Goal: Information Seeking & Learning: Learn about a topic

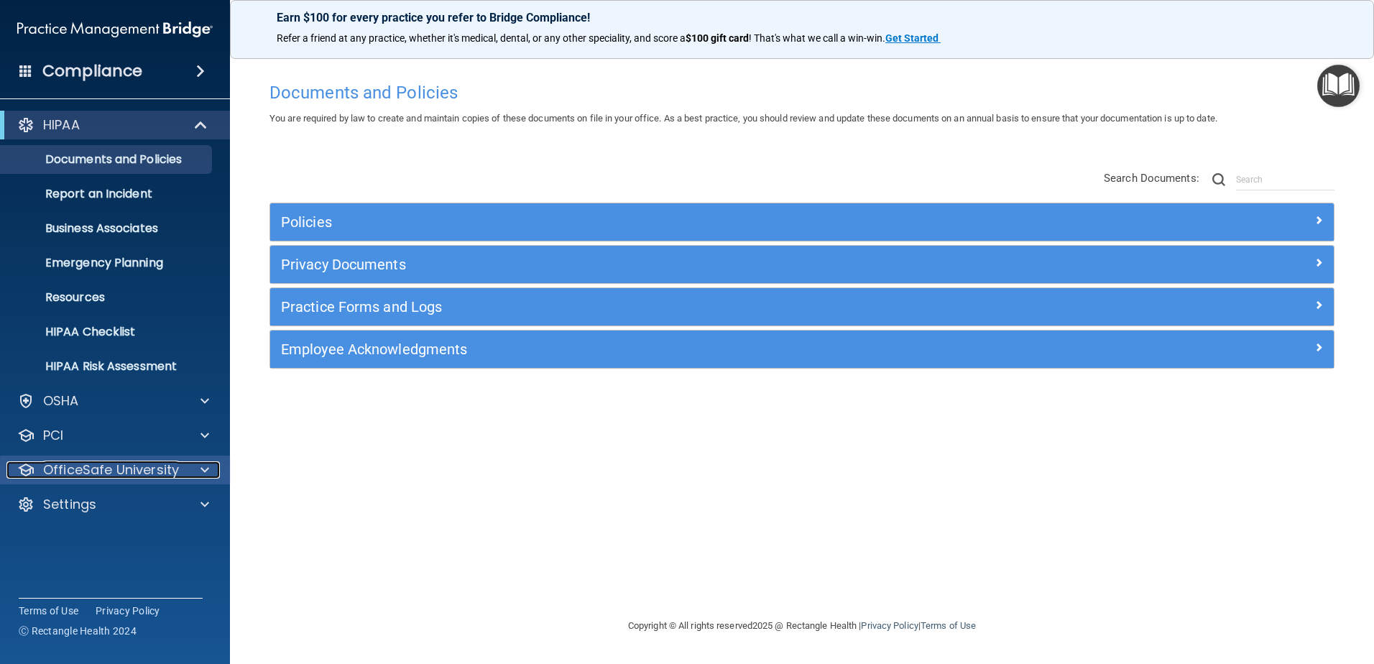
click at [139, 469] on p "OfficeSafe University" at bounding box center [111, 469] width 136 height 17
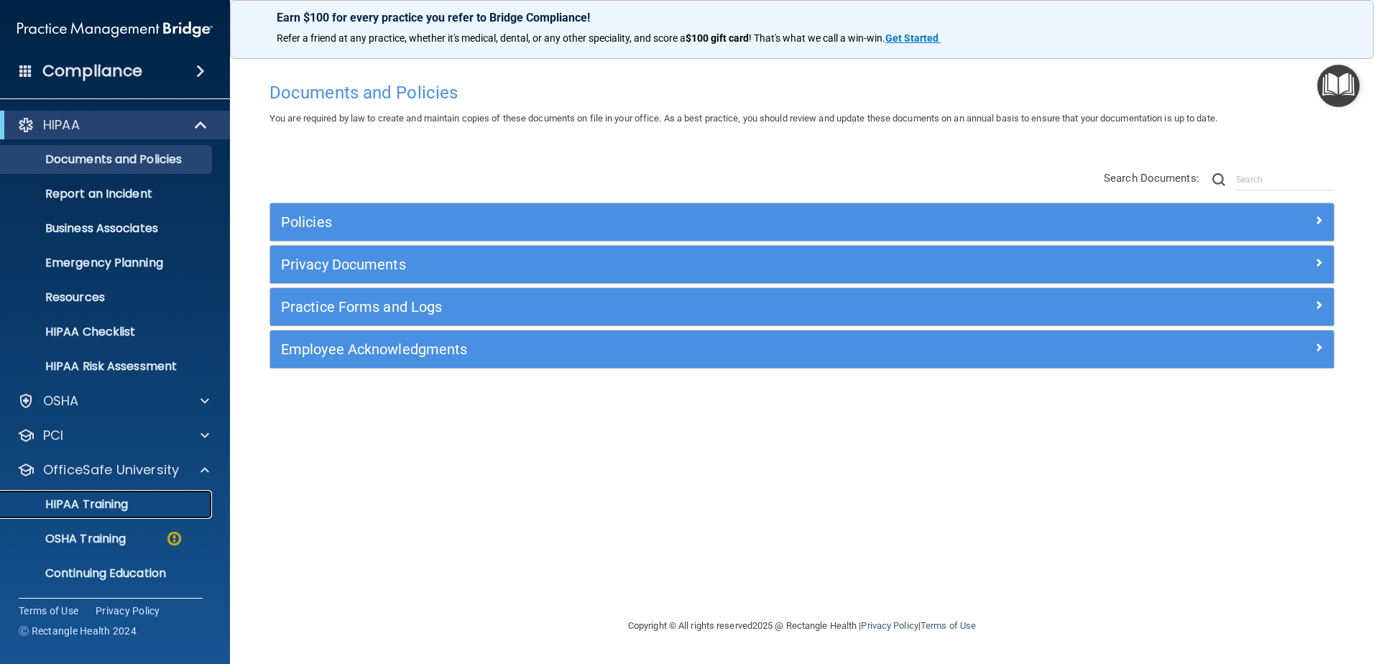
click at [126, 503] on p "HIPAA Training" at bounding box center [68, 504] width 119 height 14
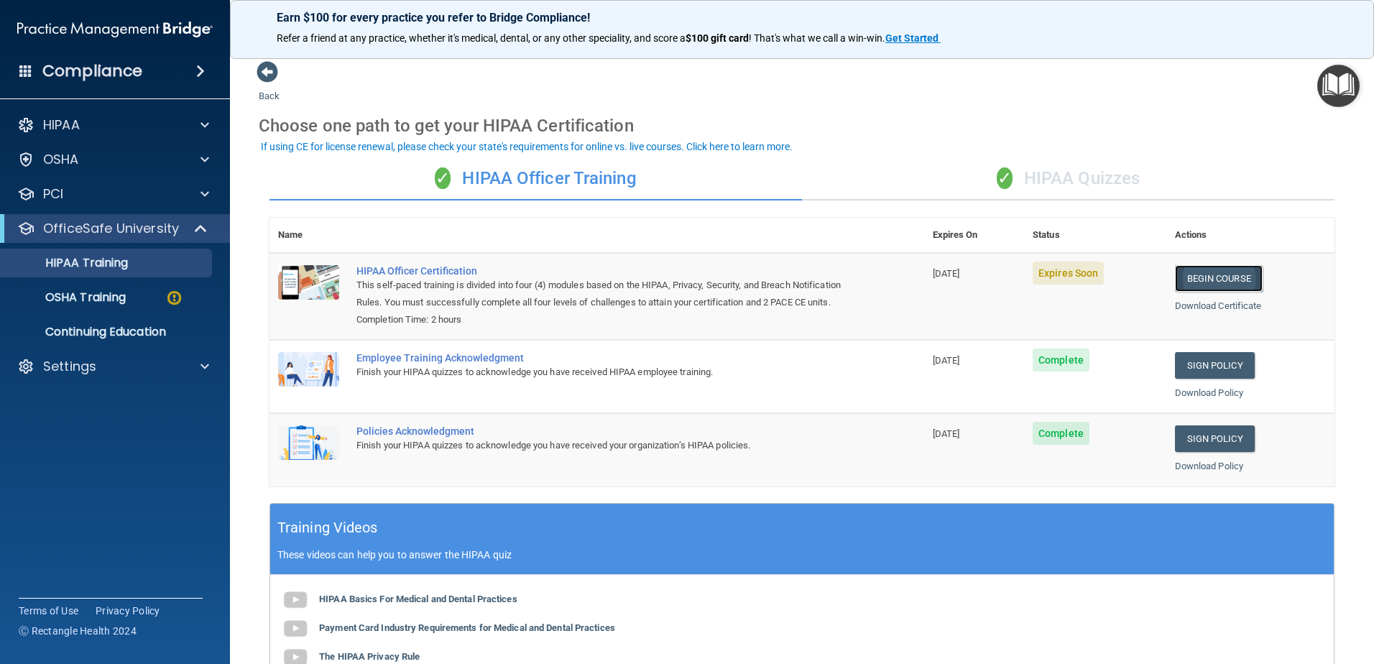
click at [1189, 283] on link "Begin Course" at bounding box center [1219, 278] width 88 height 27
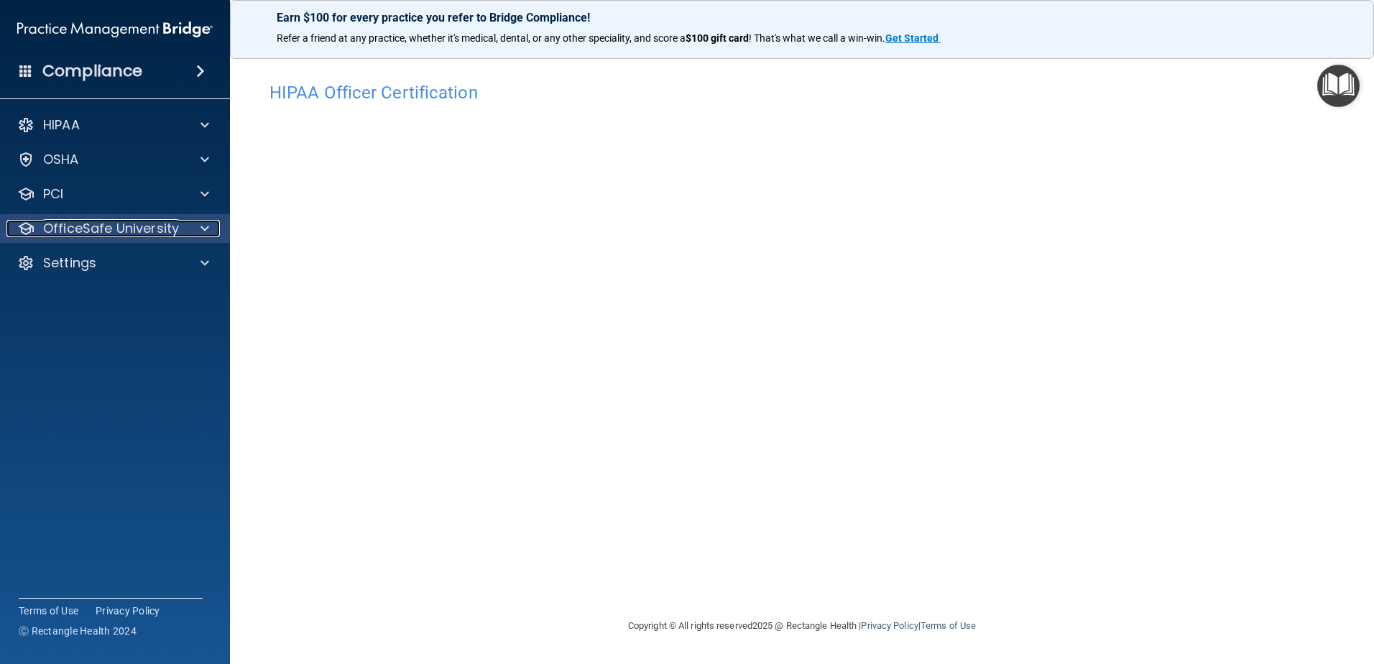
click at [137, 221] on p "OfficeSafe University" at bounding box center [111, 228] width 136 height 17
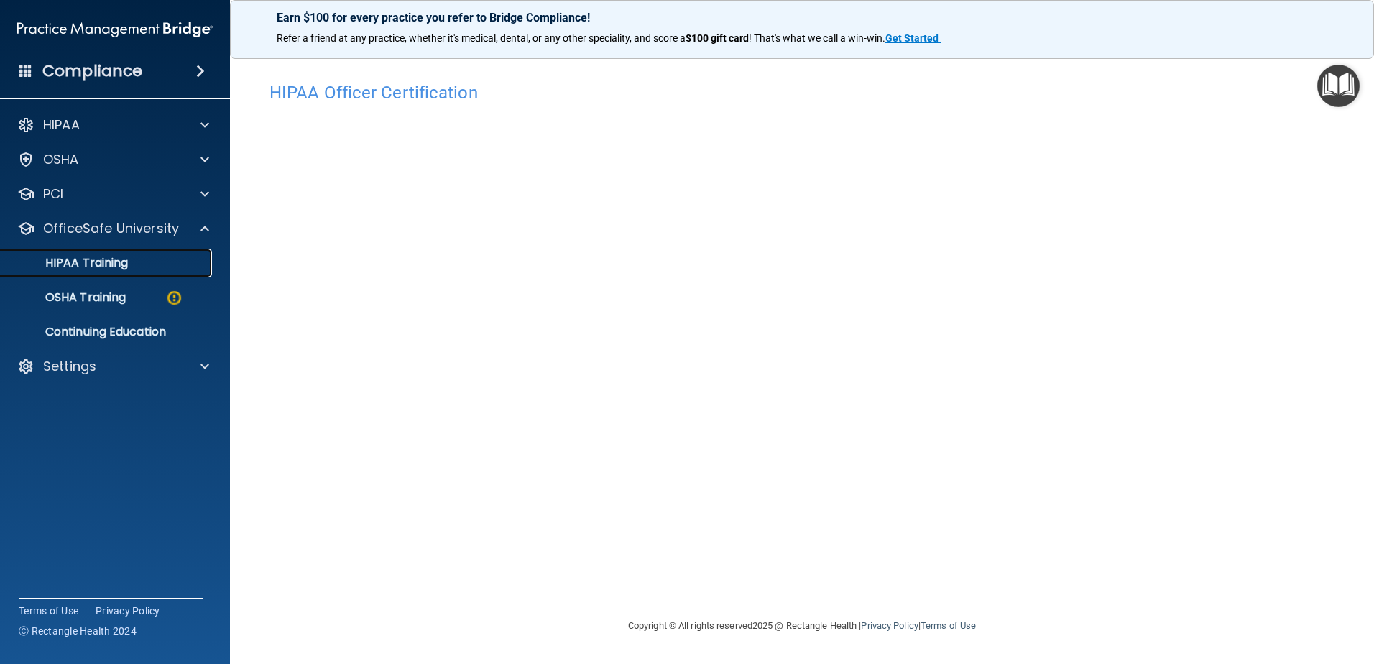
click at [144, 268] on div "HIPAA Training" at bounding box center [107, 263] width 196 height 14
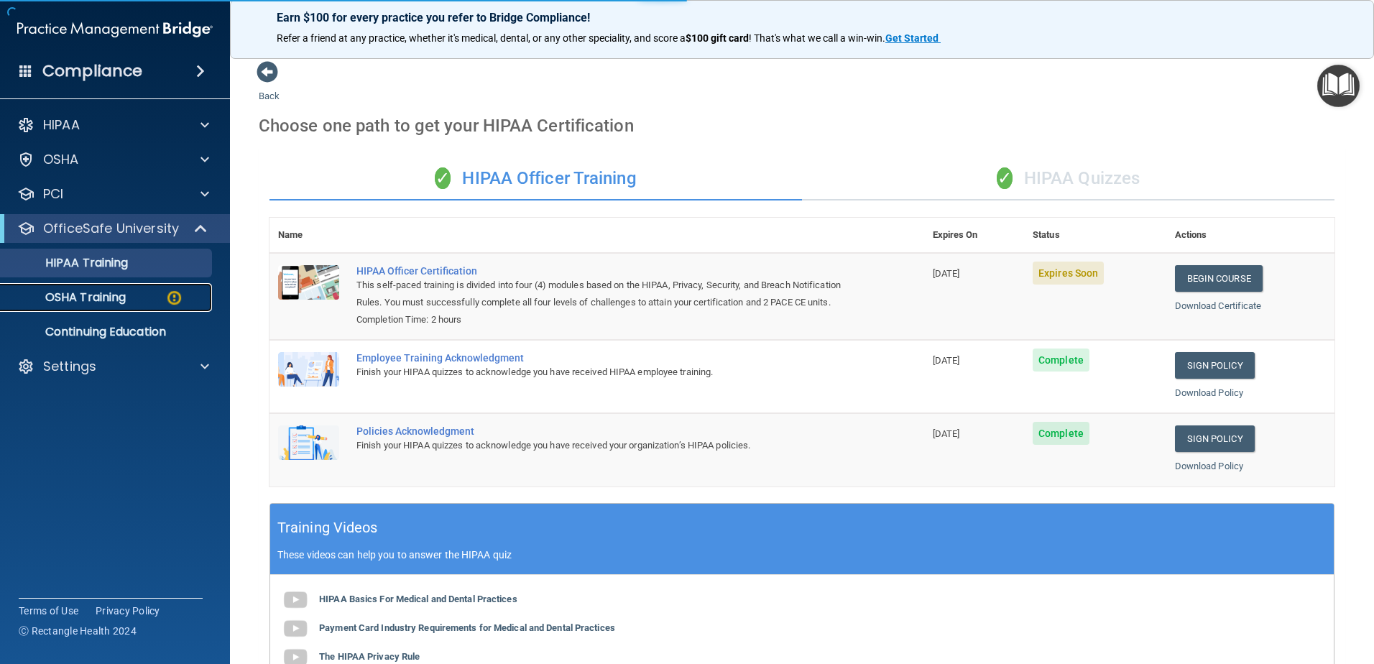
click at [117, 299] on p "OSHA Training" at bounding box center [67, 297] width 116 height 14
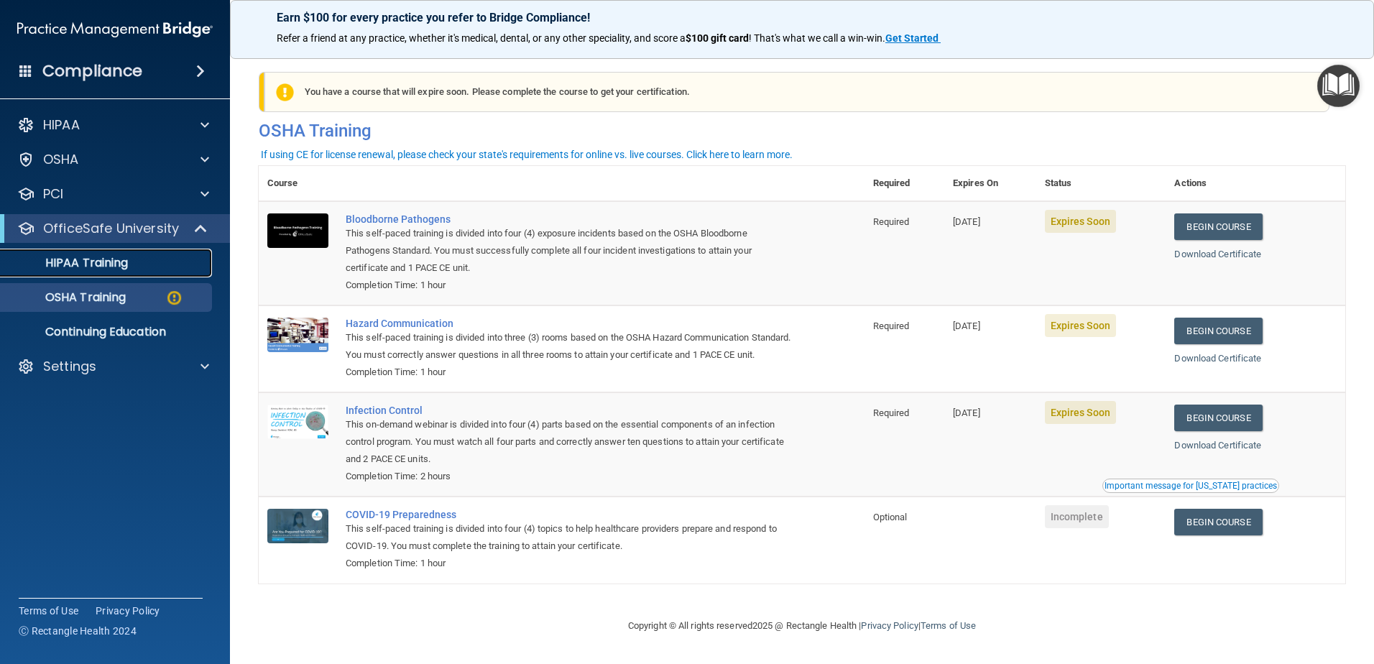
click at [106, 265] on p "HIPAA Training" at bounding box center [68, 263] width 119 height 14
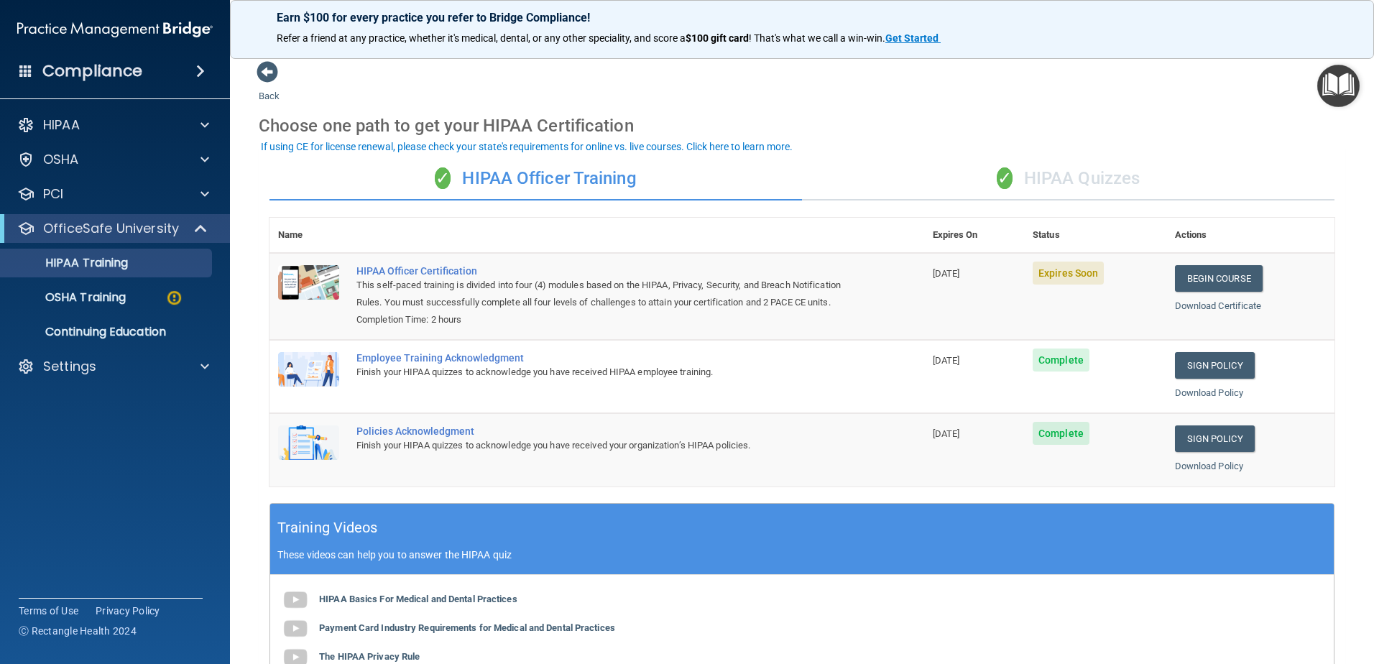
drag, startPoint x: 444, startPoint y: 262, endPoint x: 454, endPoint y: 263, distance: 9.4
click at [445, 262] on td "HIPAA Officer Certification This self-paced training is divided into four (4) m…" at bounding box center [636, 296] width 576 height 87
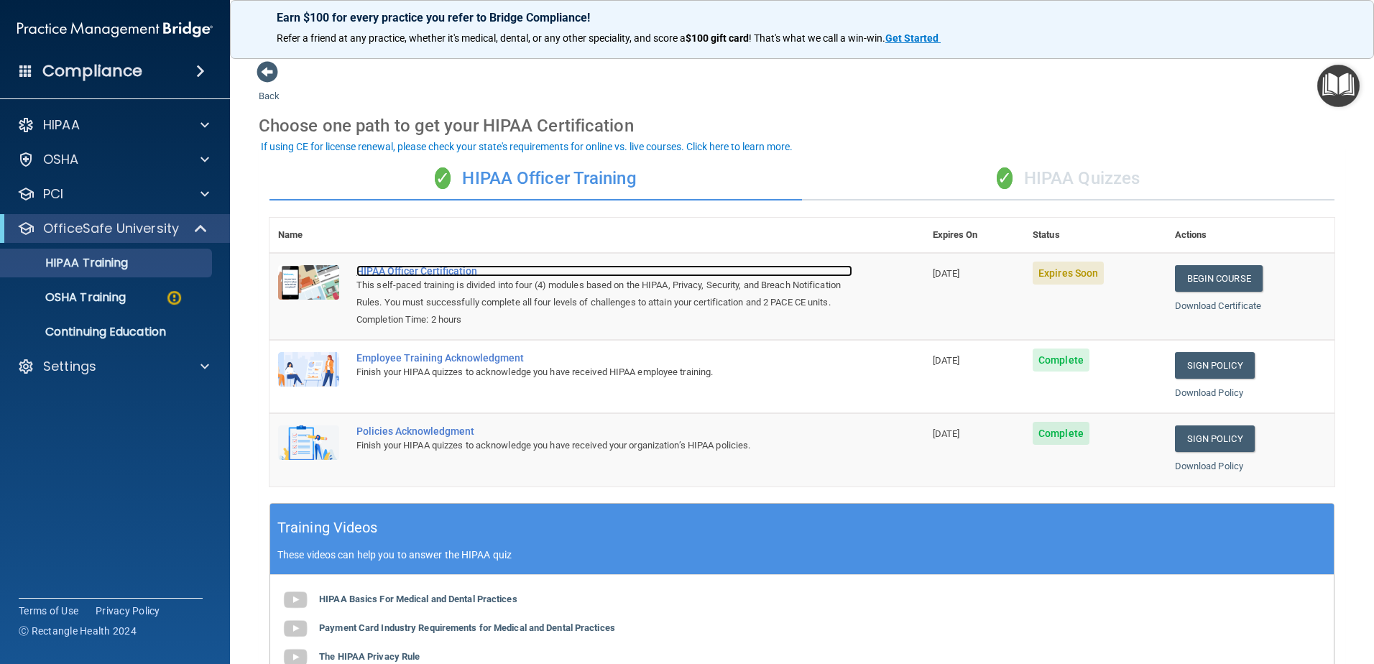
click at [453, 272] on div "HIPAA Officer Certification" at bounding box center [605, 271] width 496 height 12
